Goal: Obtain resource: Obtain resource

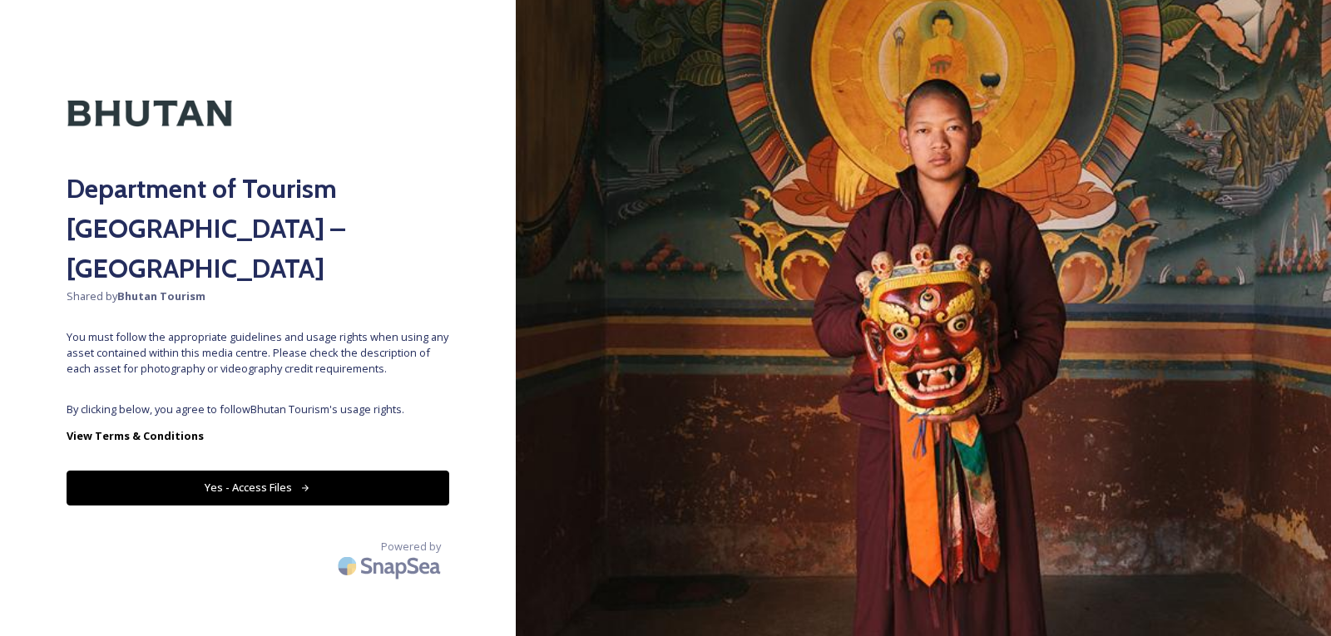
click at [259, 426] on div "Department of Tourism Bhutan – Brand Centre Shared by Bhutan Tourism You must f…" at bounding box center [258, 318] width 516 height 503
click at [258, 471] on button "Yes - Access Files" at bounding box center [258, 488] width 383 height 34
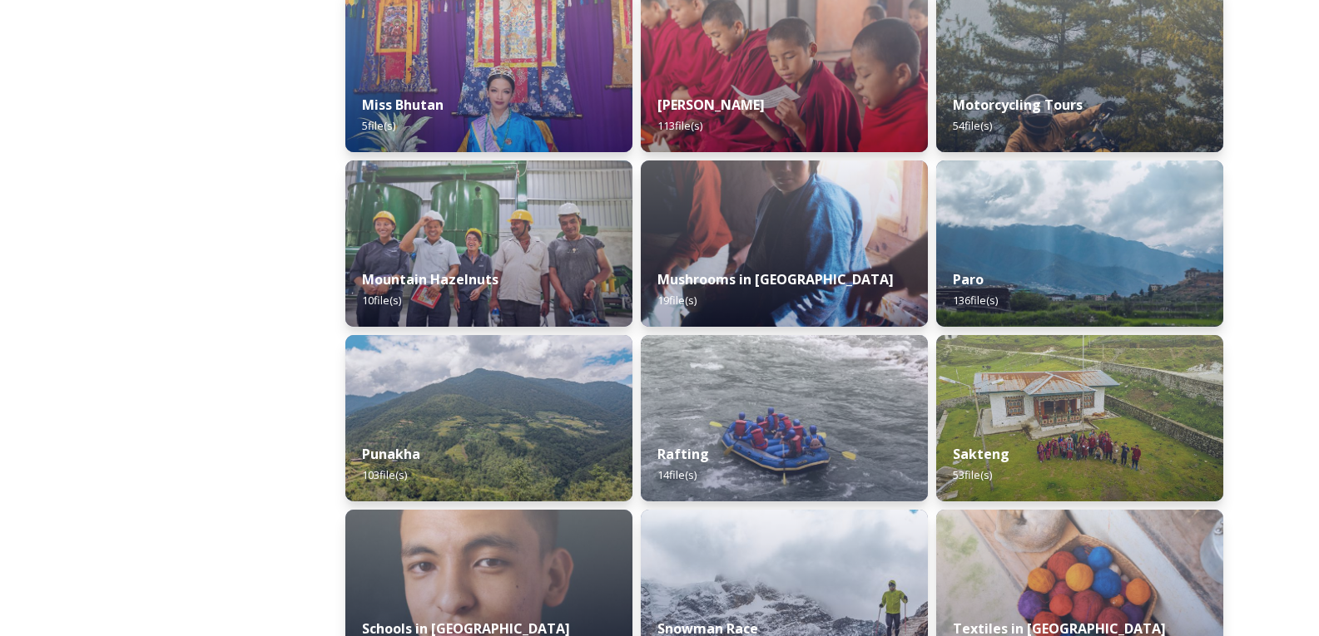
scroll to position [1331, 0]
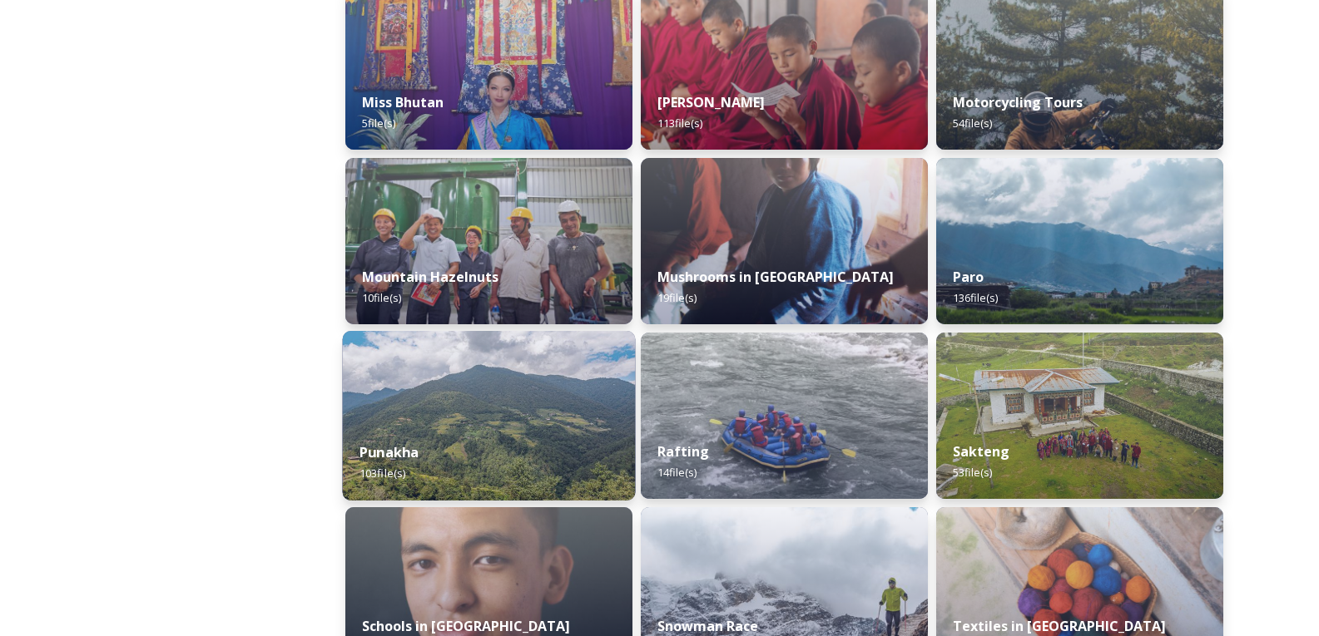
click at [606, 439] on div "Punakha 103 file(s)" at bounding box center [489, 463] width 293 height 76
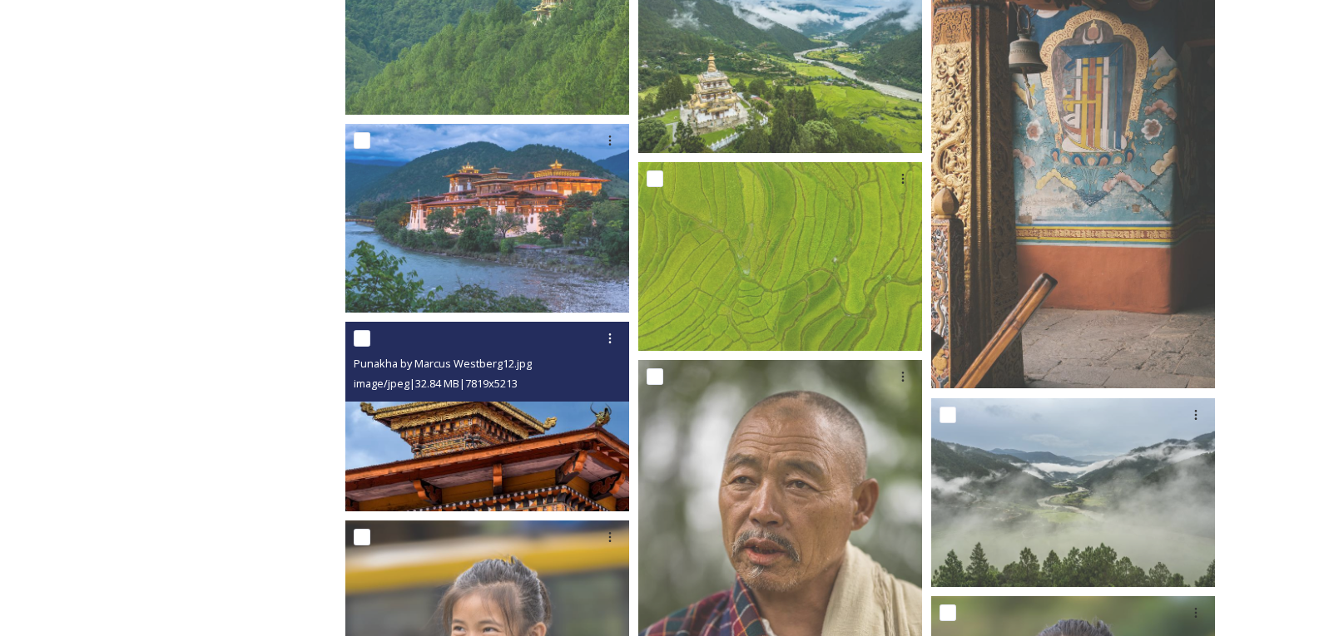
scroll to position [2579, 0]
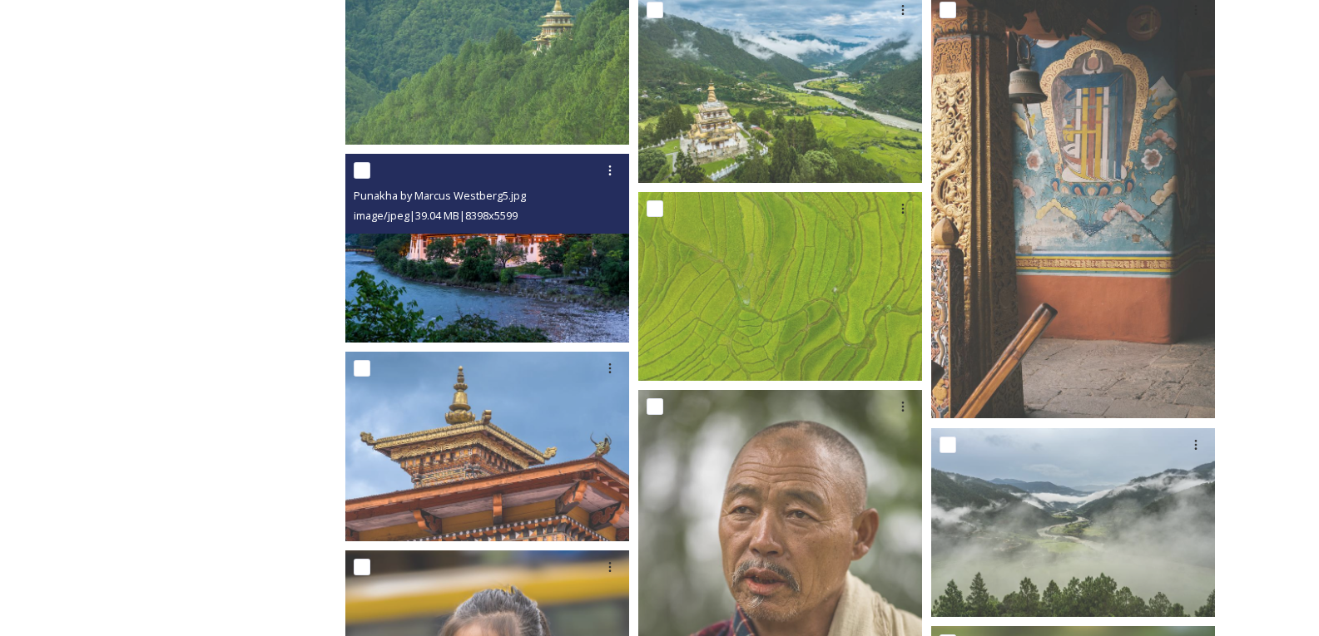
click at [498, 285] on img at bounding box center [487, 248] width 284 height 189
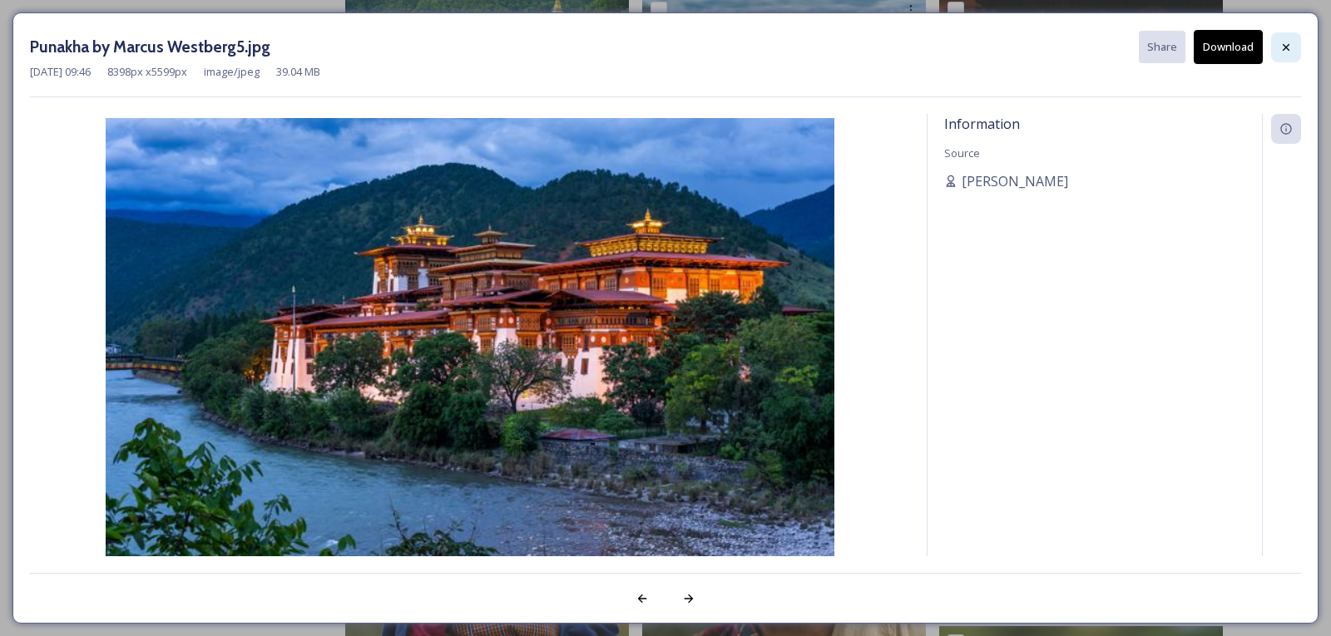
click at [1284, 51] on icon at bounding box center [1286, 47] width 13 height 13
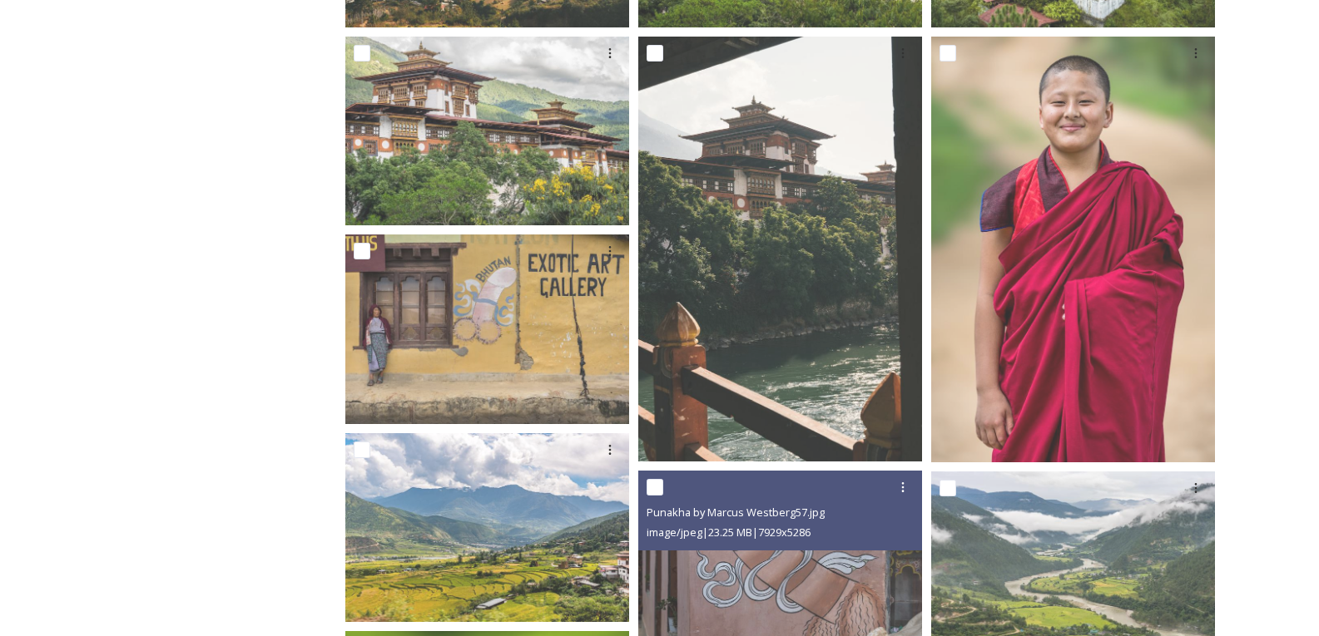
scroll to position [582, 0]
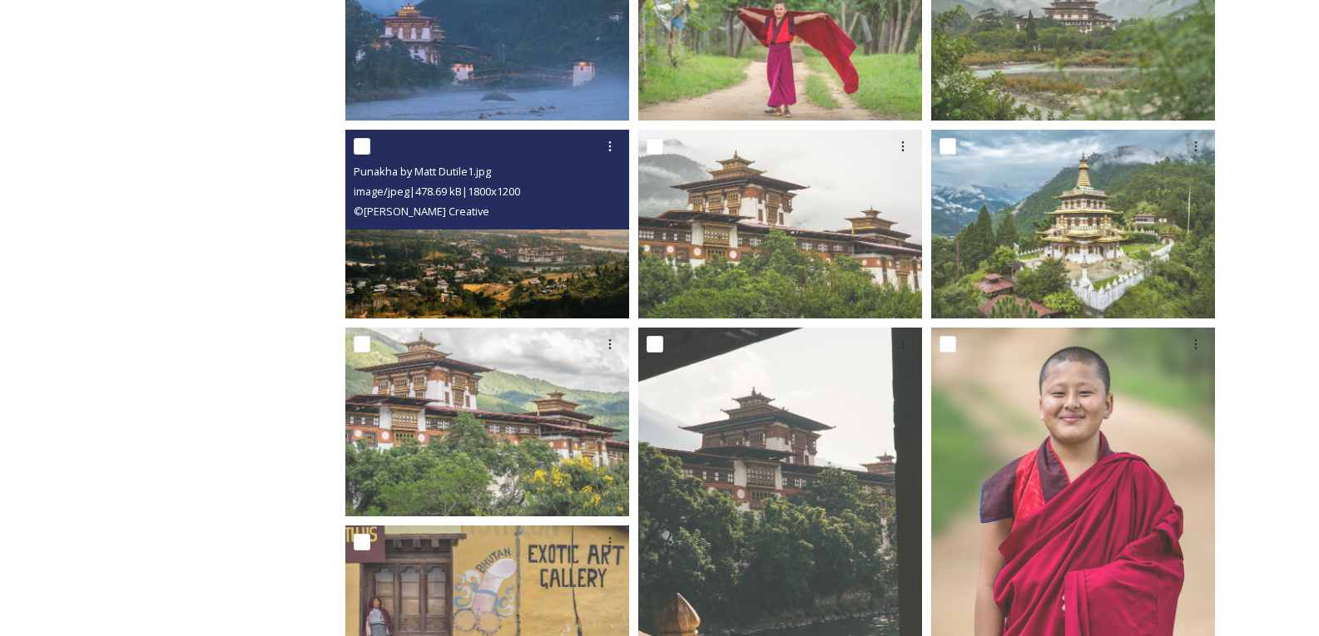
click at [518, 261] on img at bounding box center [487, 224] width 284 height 189
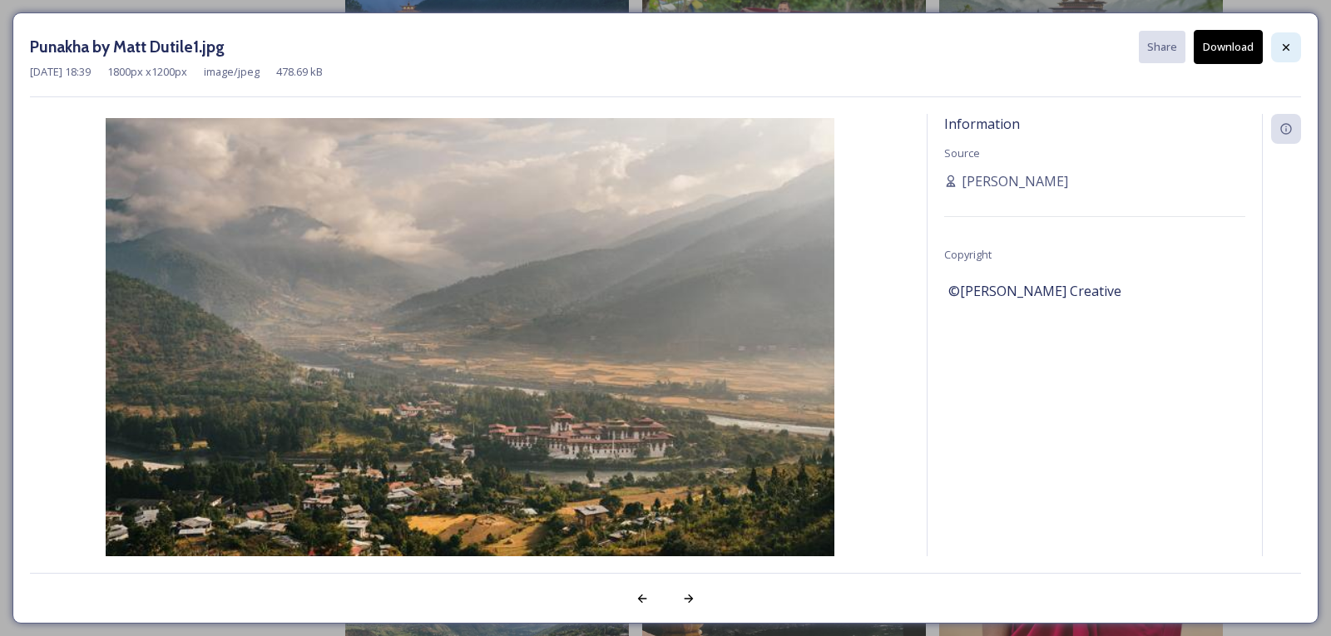
click at [1287, 47] on icon at bounding box center [1286, 46] width 7 height 7
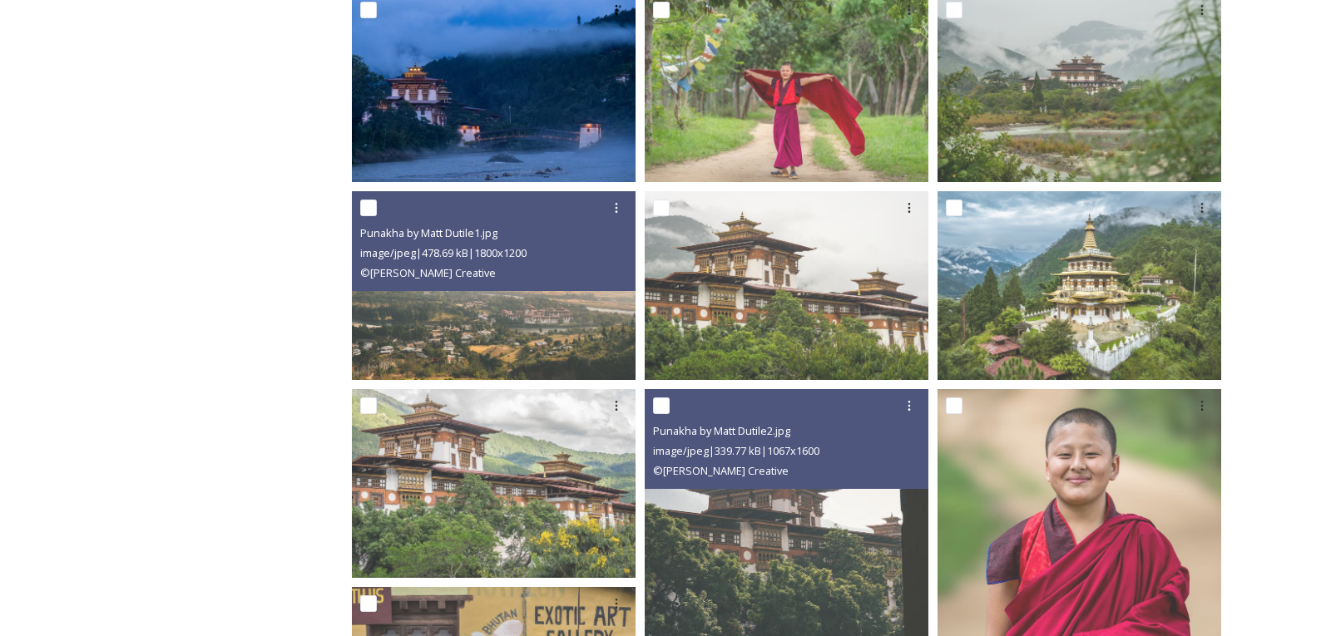
scroll to position [250, 0]
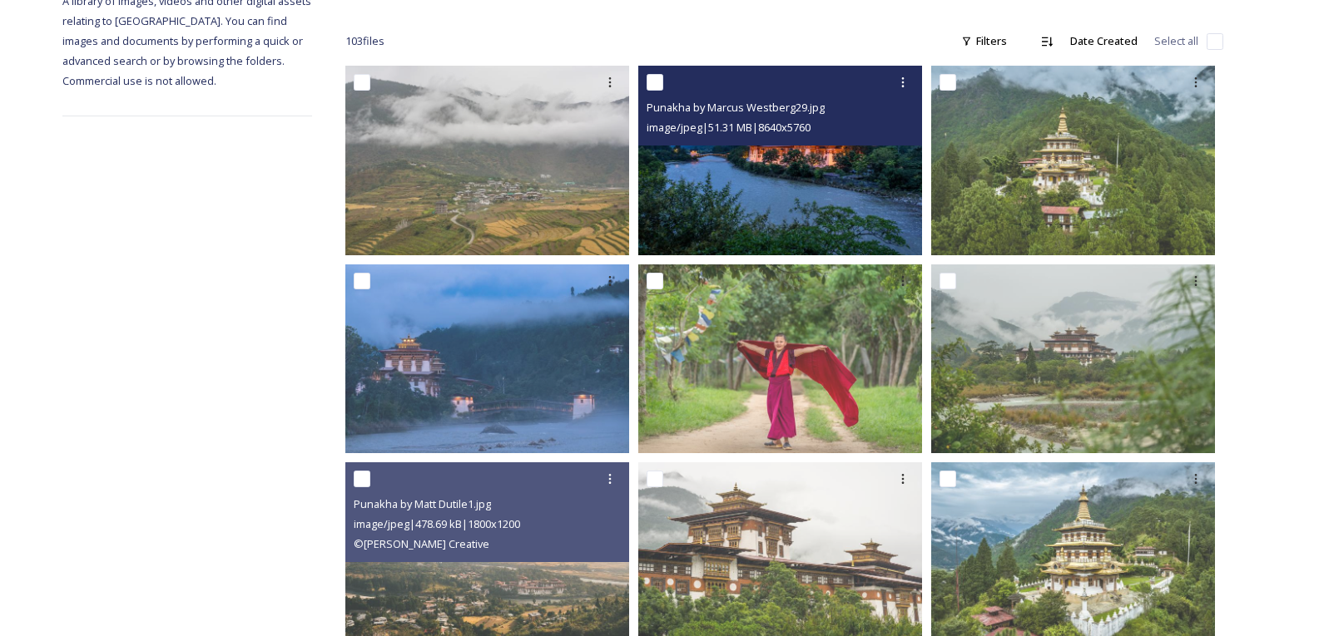
click at [783, 184] on img at bounding box center [780, 160] width 284 height 189
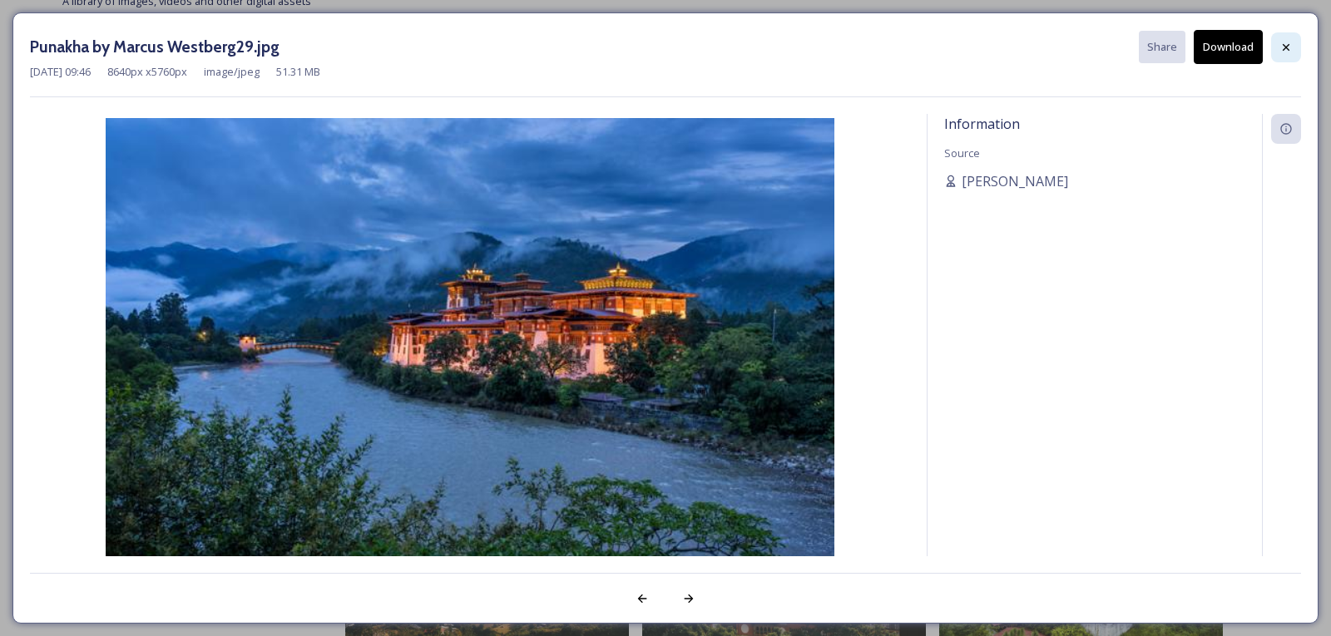
click at [1282, 44] on icon at bounding box center [1286, 47] width 13 height 13
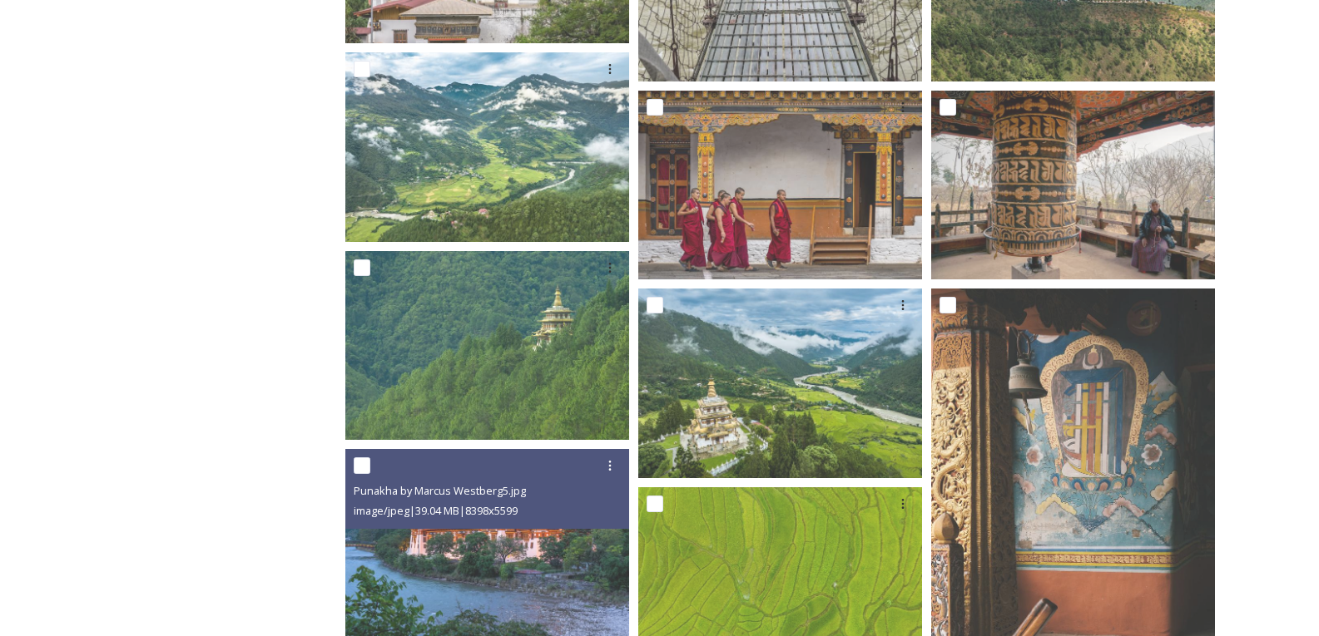
scroll to position [2246, 0]
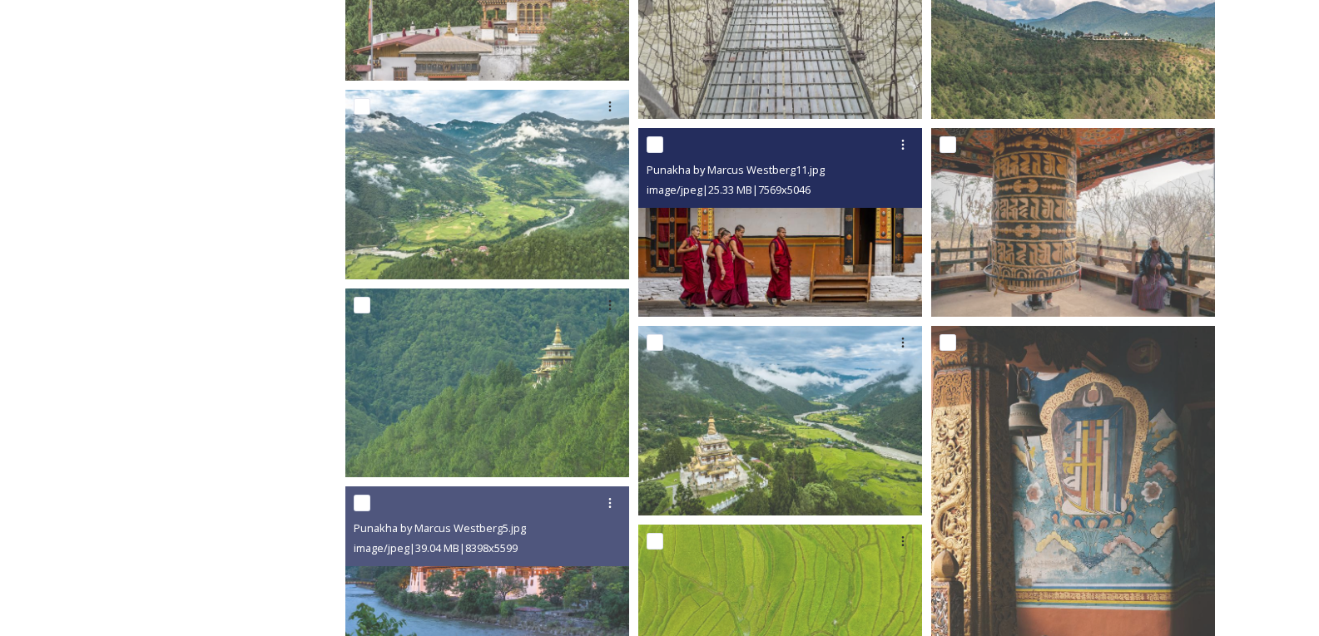
click at [737, 252] on img at bounding box center [780, 222] width 284 height 189
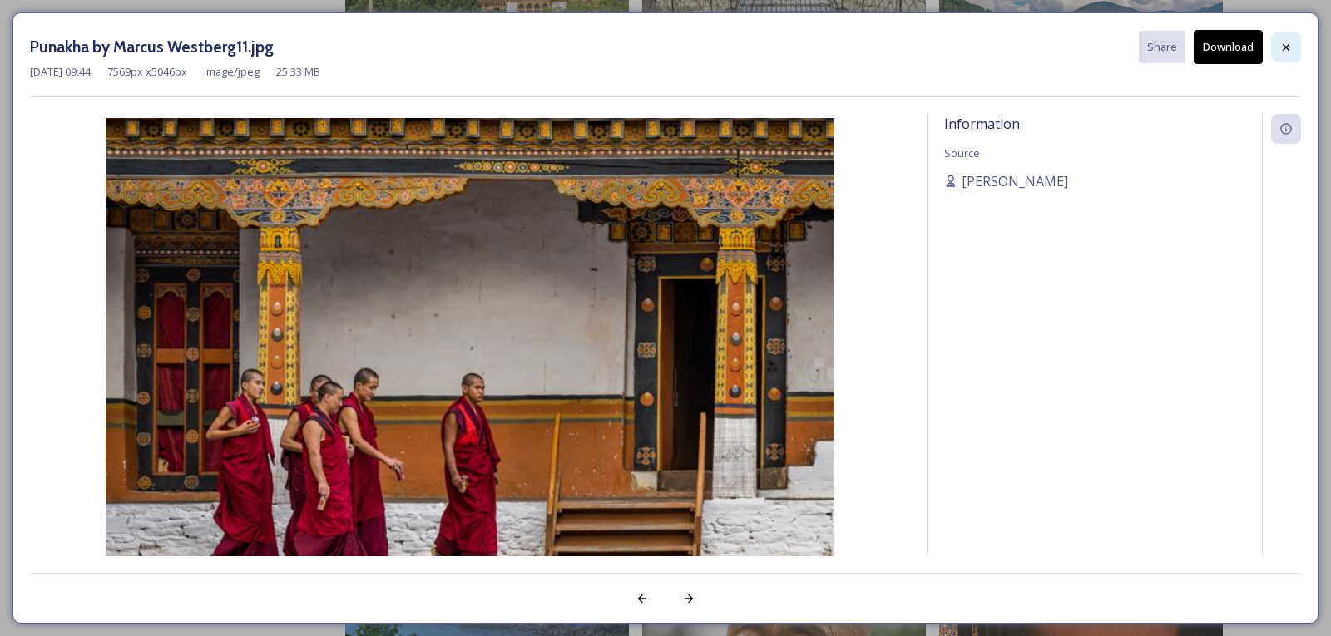
click at [1289, 47] on icon at bounding box center [1286, 47] width 13 height 13
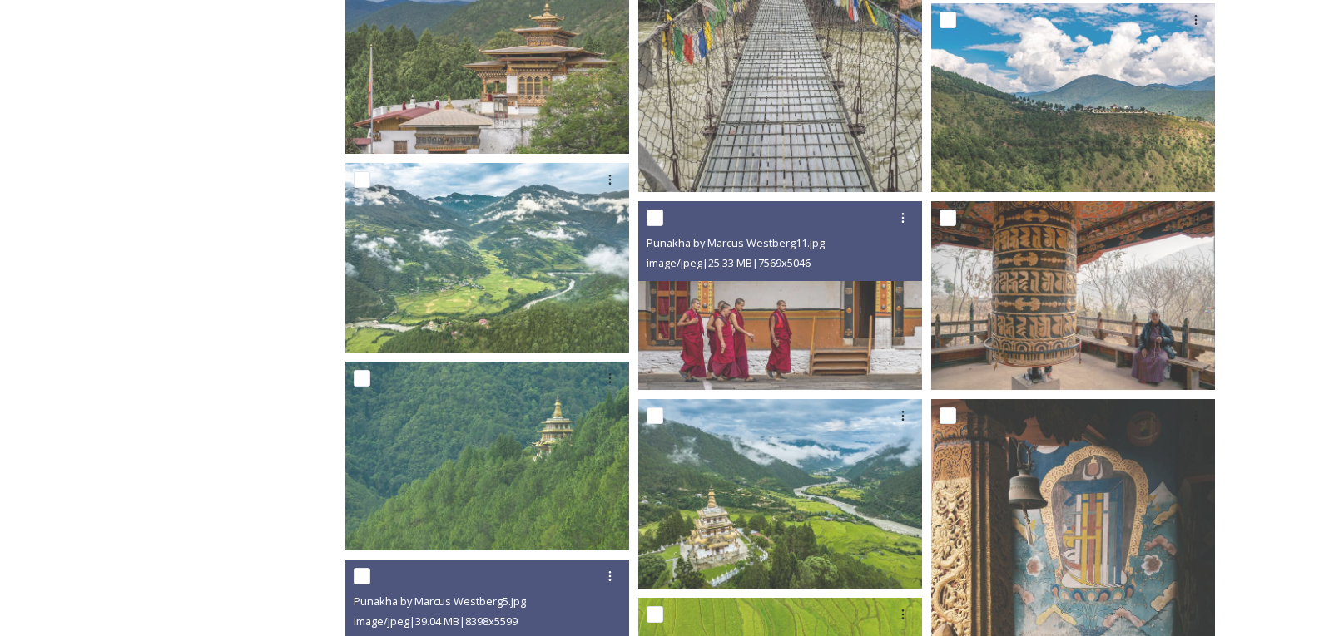
scroll to position [2163, 0]
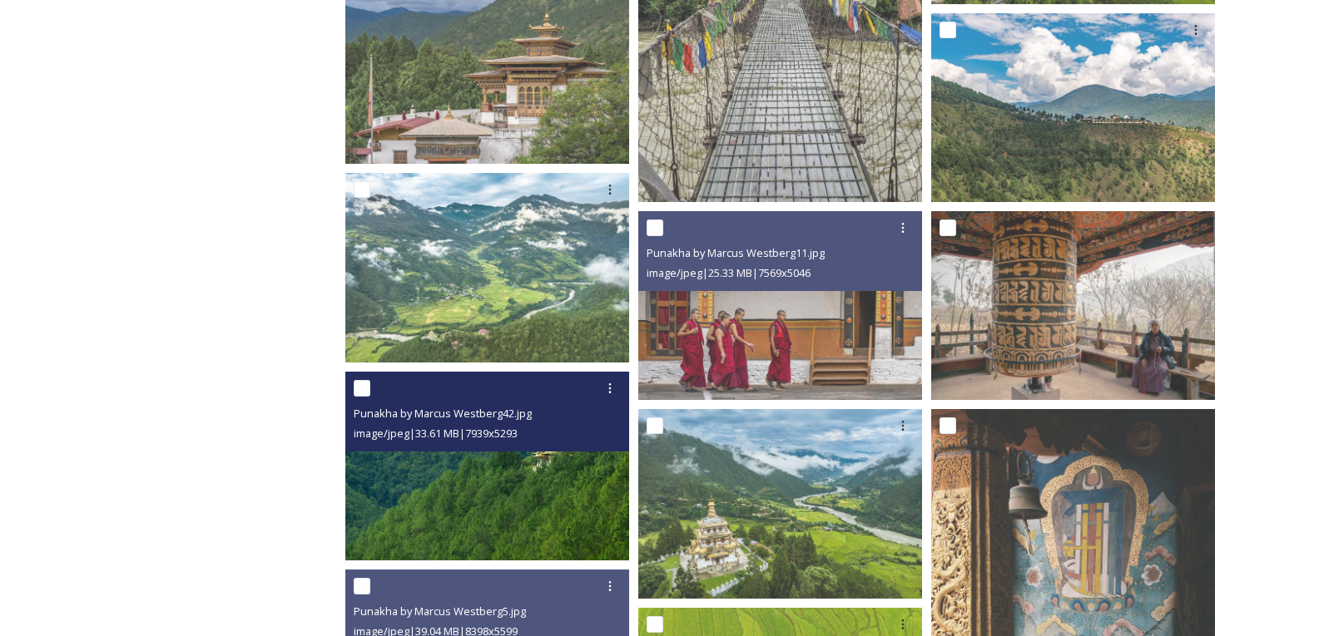
click at [497, 494] on img at bounding box center [487, 466] width 284 height 189
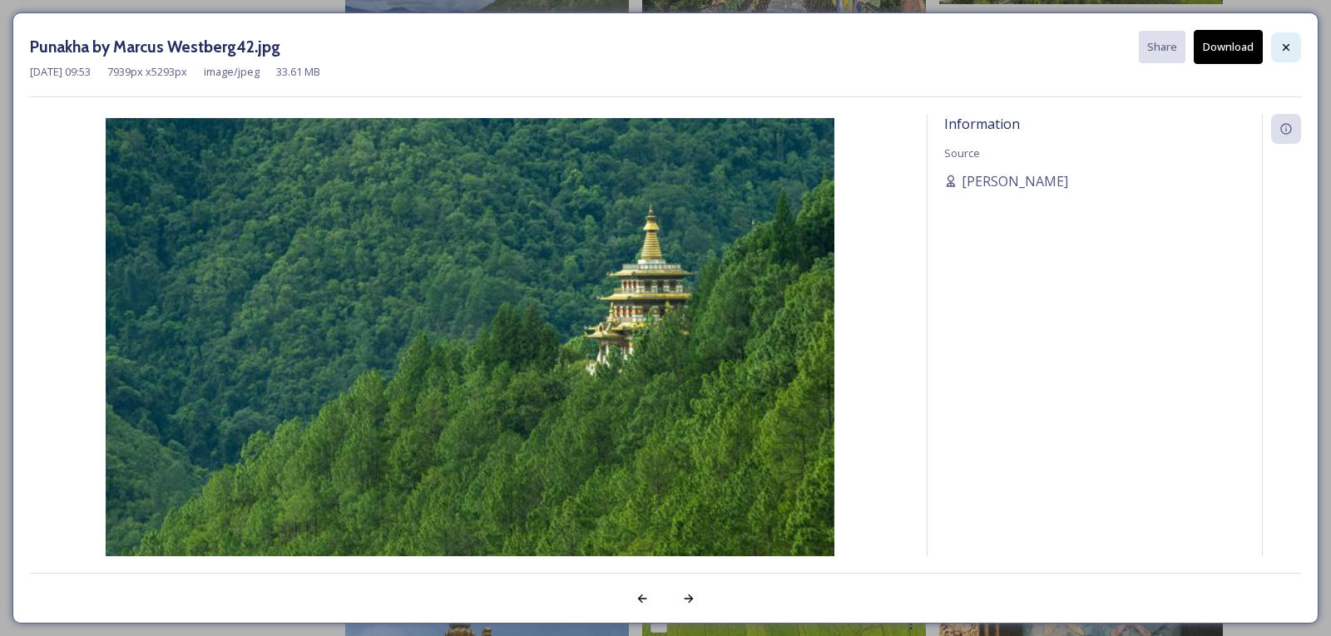
click at [1291, 43] on icon at bounding box center [1286, 47] width 13 height 13
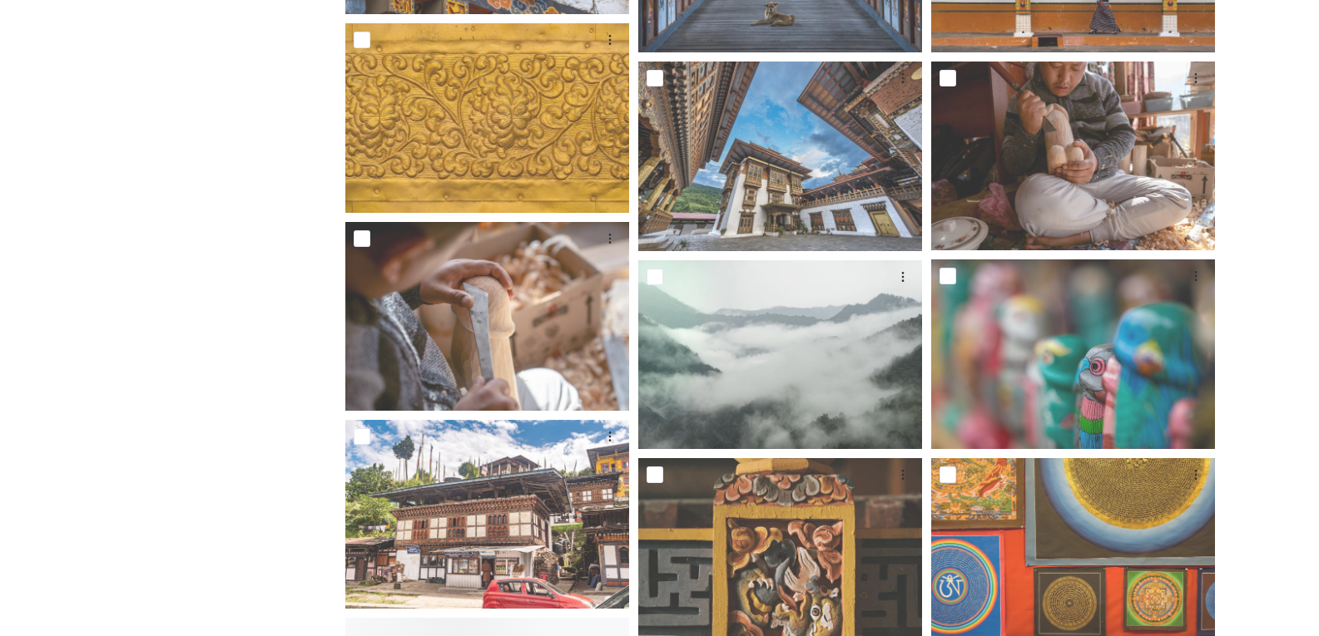
scroll to position [4576, 0]
